Goal: Task Accomplishment & Management: Manage account settings

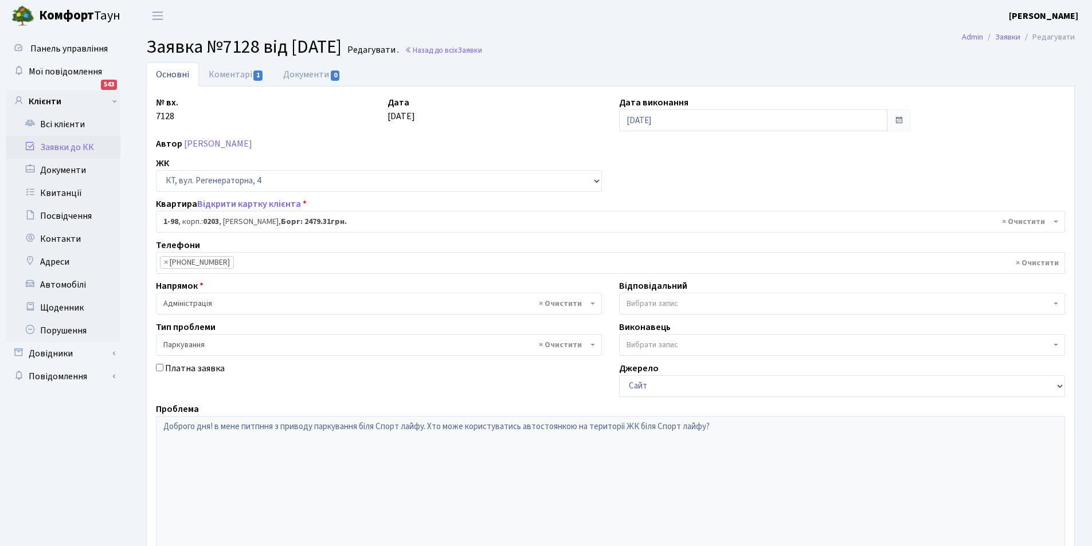
select select "98"
select select "66"
click at [75, 131] on link "Всі клієнти" at bounding box center [63, 124] width 115 height 23
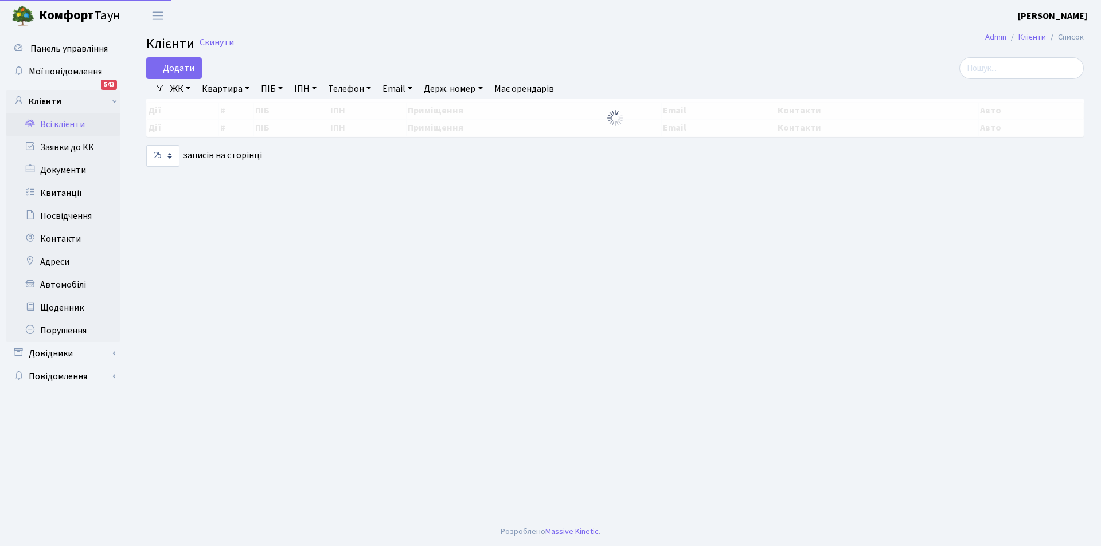
select select "25"
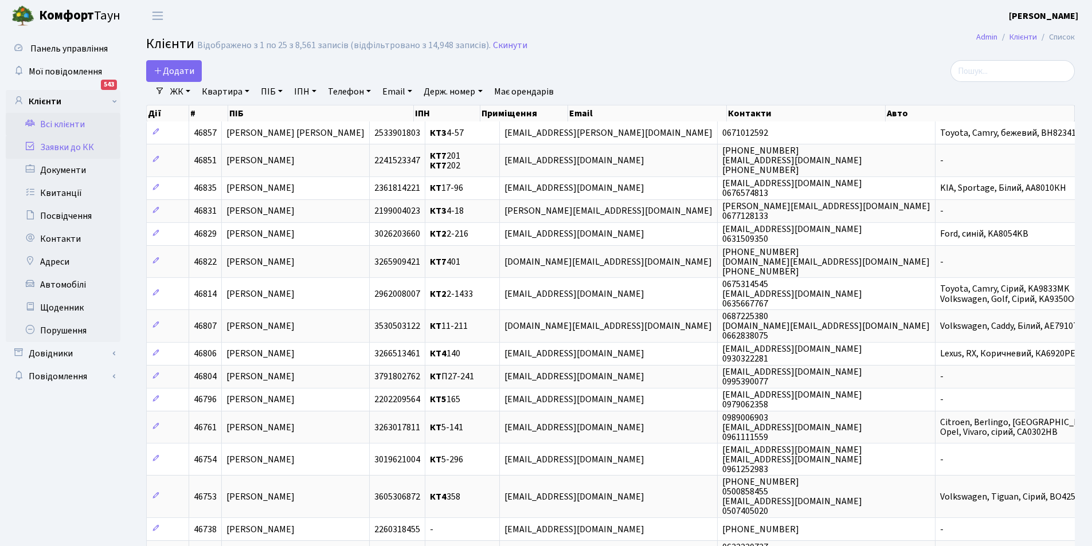
click at [75, 143] on link "Заявки до КК" at bounding box center [63, 147] width 115 height 23
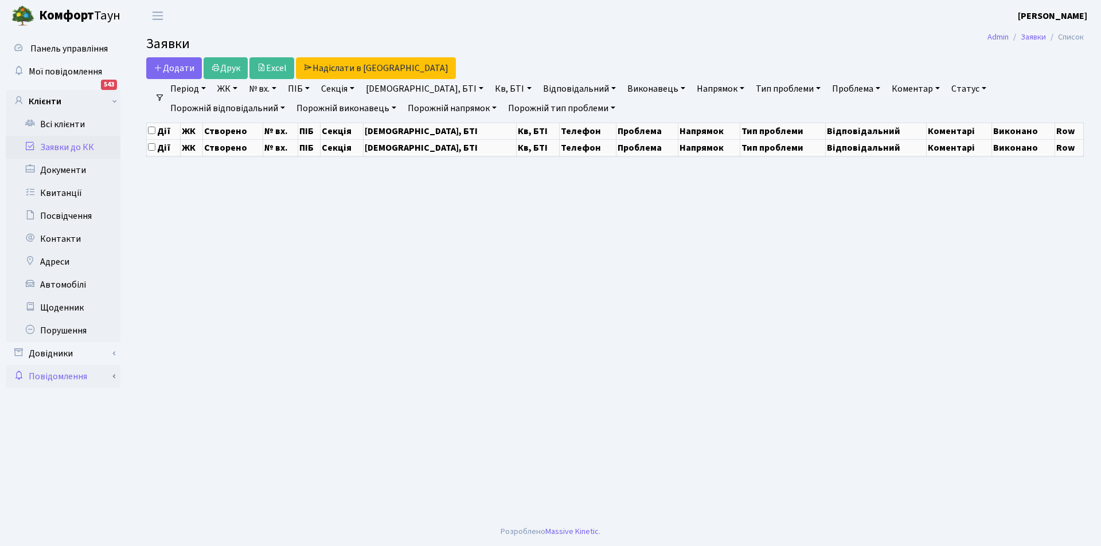
select select "25"
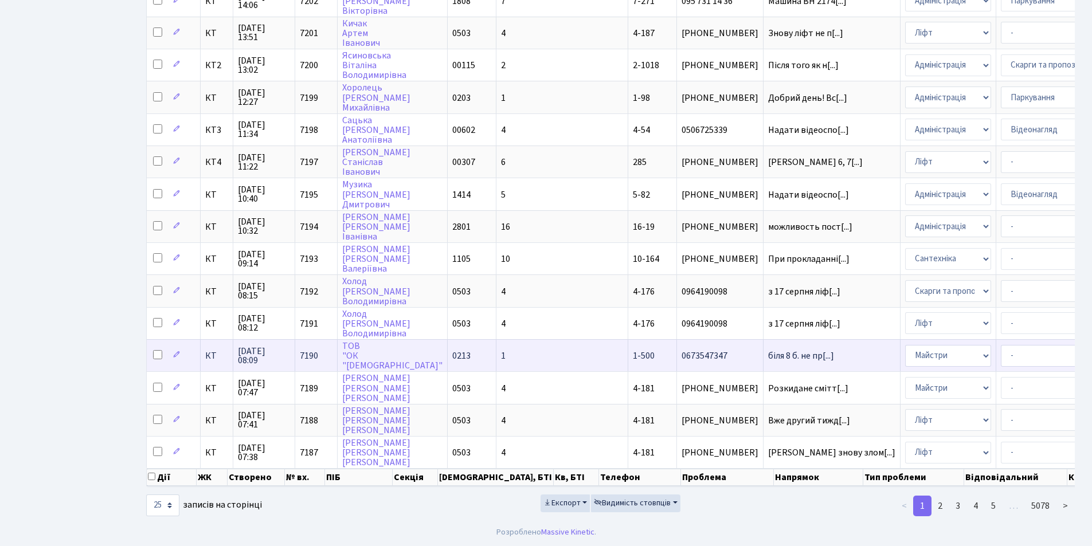
scroll to position [488, 0]
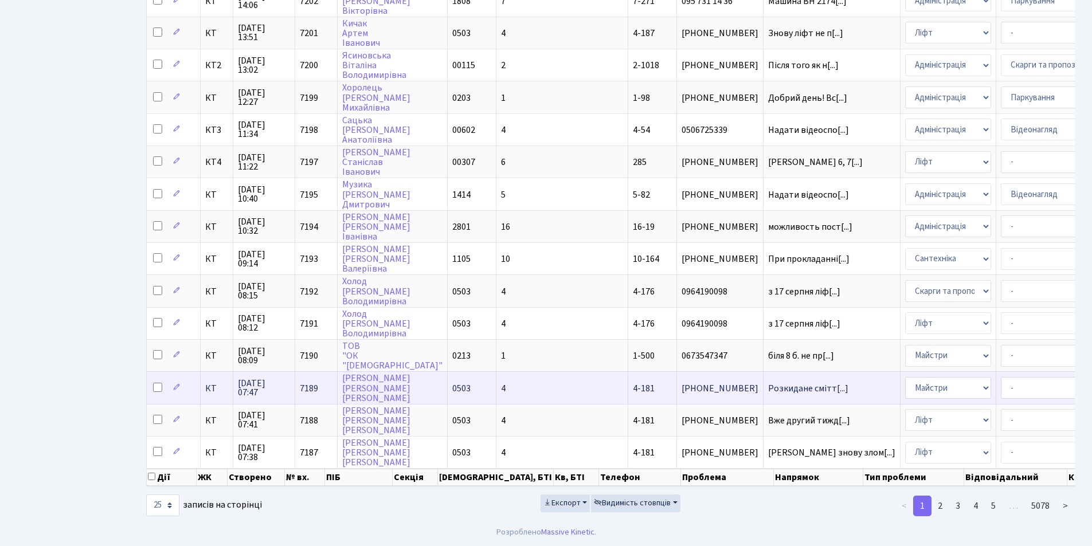
select select "26"
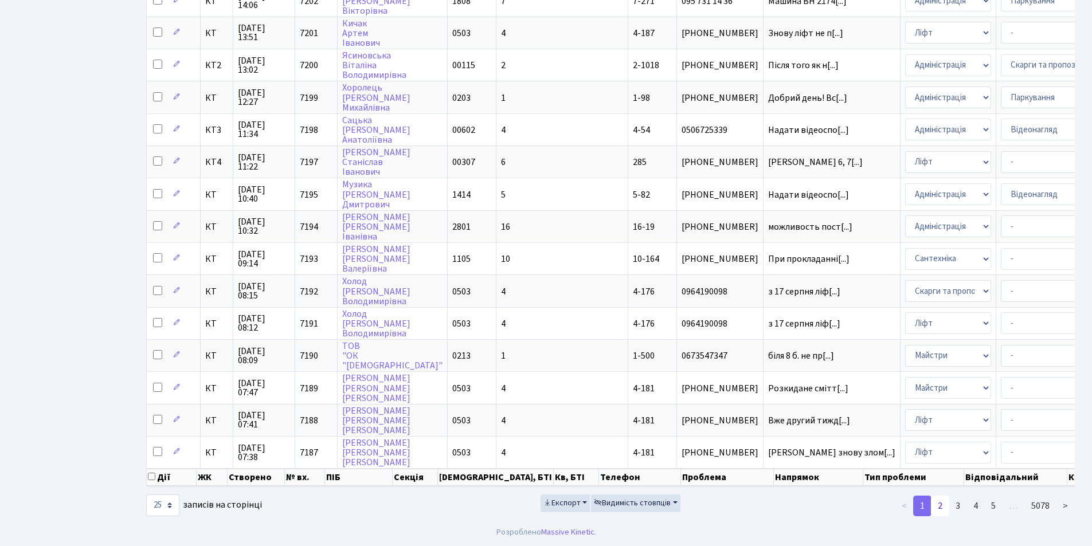
click at [944, 508] on link "2" at bounding box center [940, 506] width 18 height 21
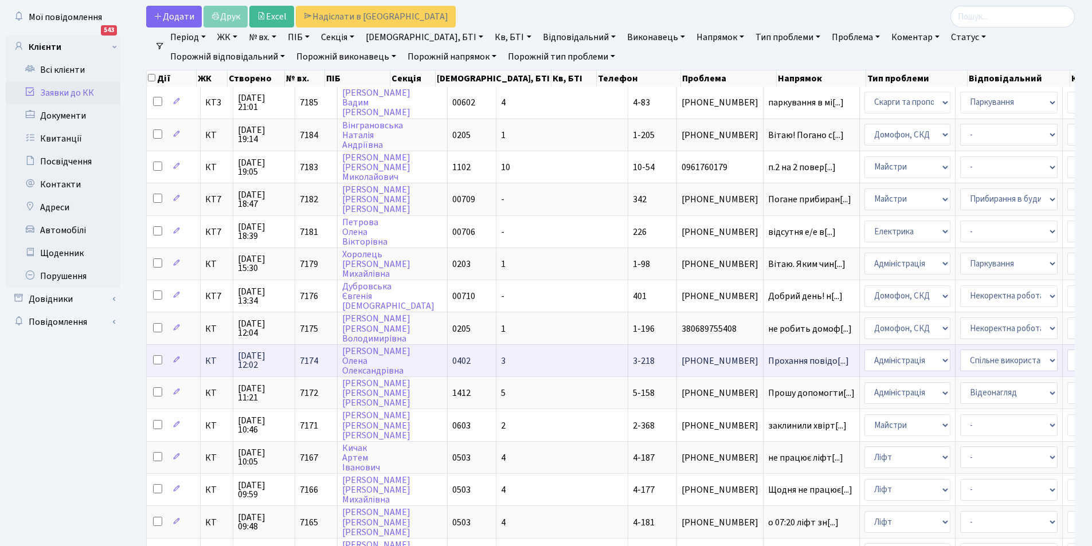
scroll to position [0, 0]
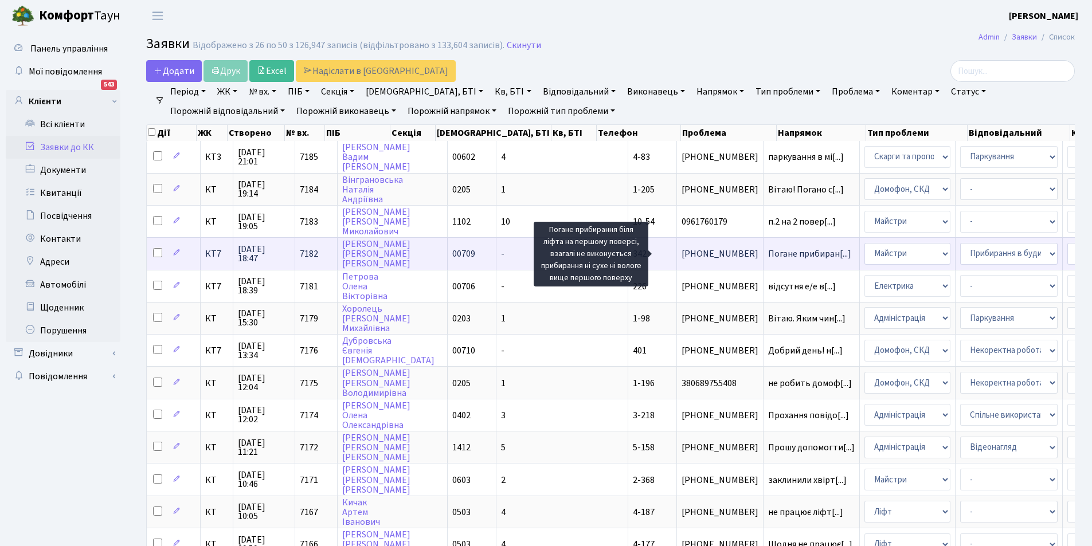
click at [768, 252] on span "Погане прибиран[...]" at bounding box center [809, 254] width 83 height 13
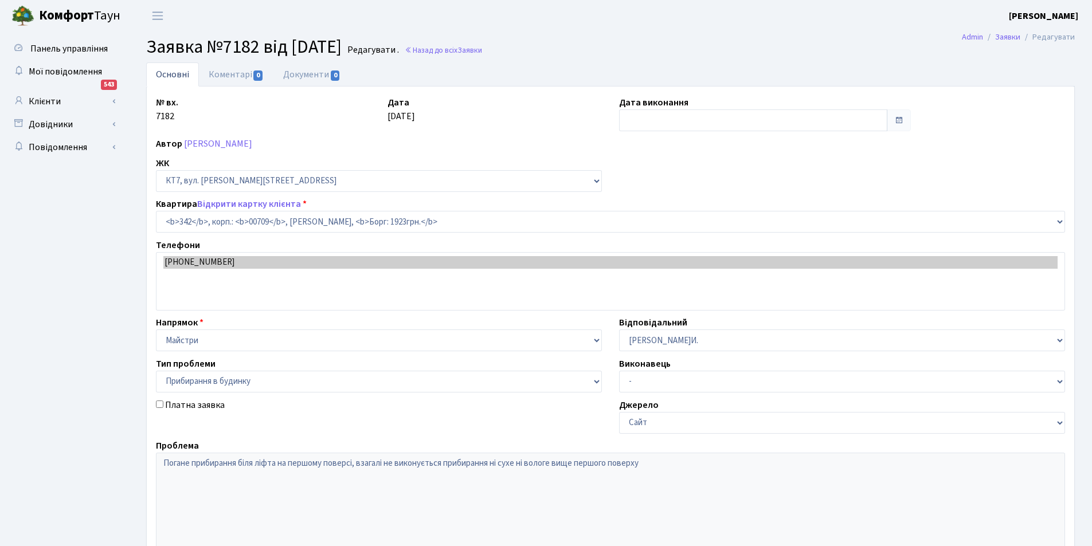
select select "18855"
select select "58"
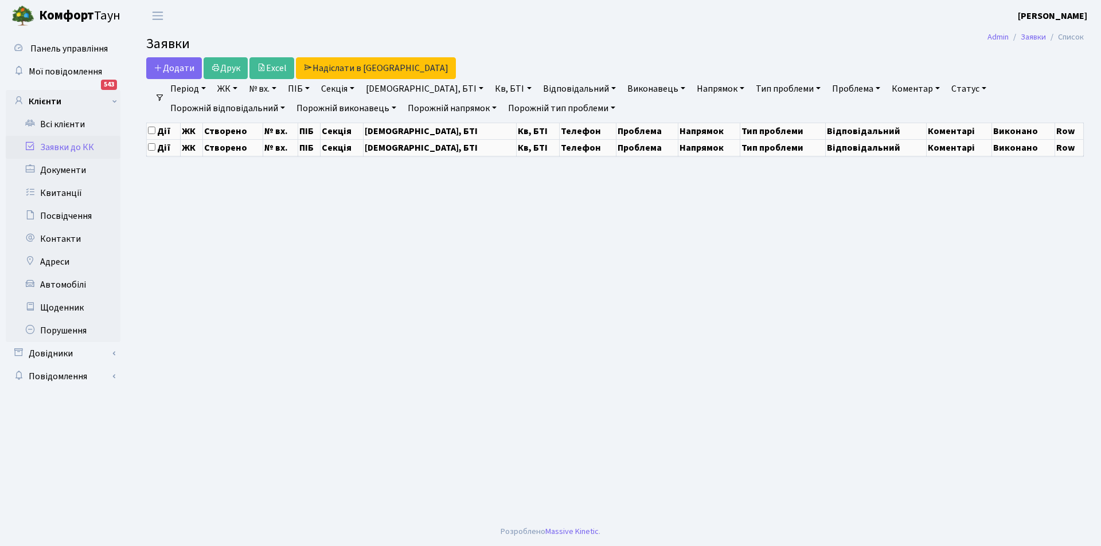
select select "25"
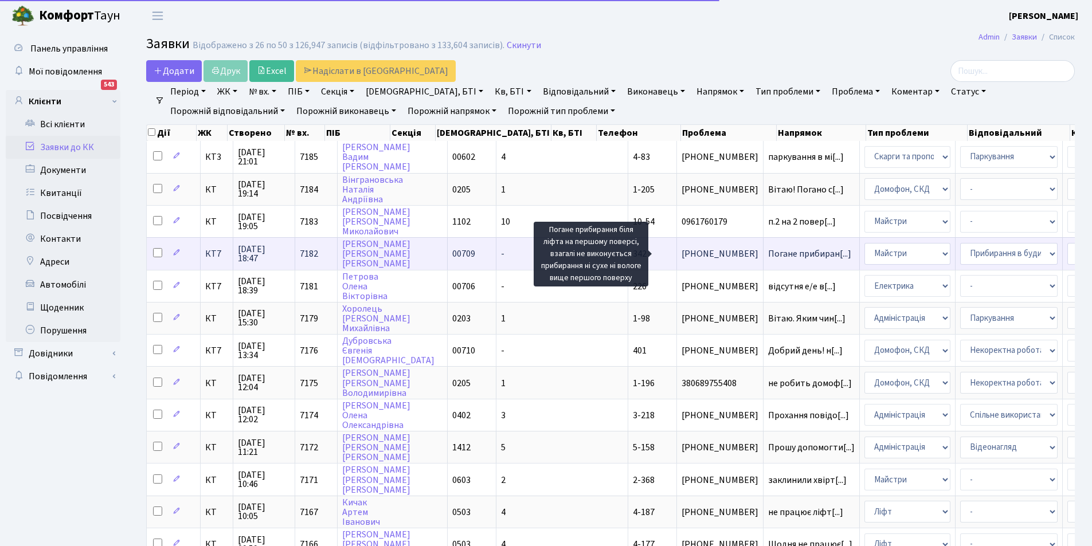
scroll to position [2, 0]
